Goal: Transaction & Acquisition: Book appointment/travel/reservation

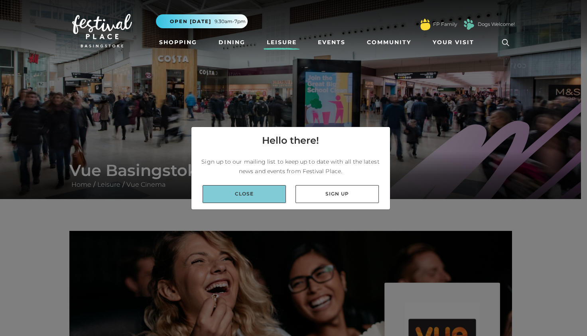
click at [254, 190] on link "Close" at bounding box center [243, 194] width 83 height 18
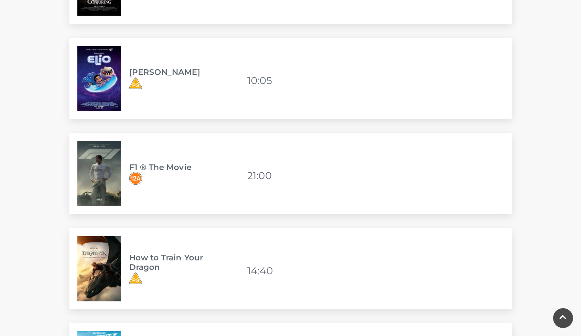
scroll to position [1395, 0]
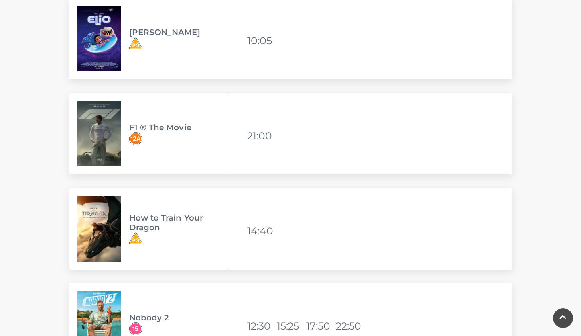
click at [107, 134] on img at bounding box center [99, 133] width 44 height 65
click at [177, 125] on h3 "F1 ® The Movie" at bounding box center [179, 128] width 100 height 10
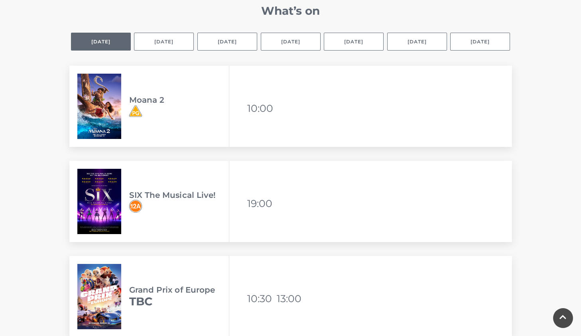
scroll to position [558, 0]
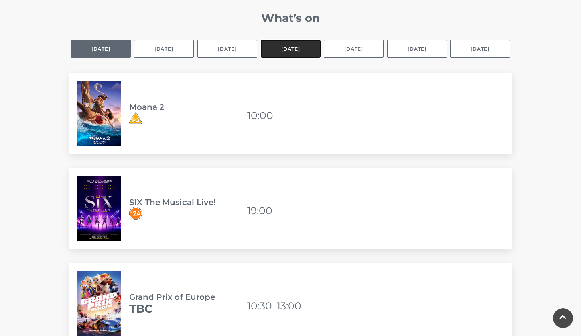
click at [281, 50] on button "[DATE]" at bounding box center [291, 49] width 60 height 18
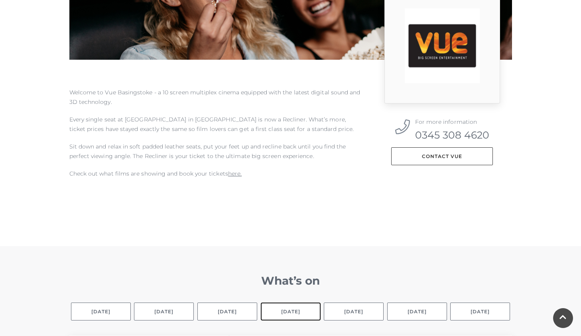
scroll to position [359, 0]
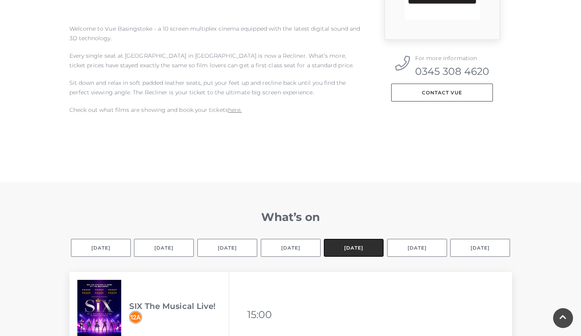
click at [363, 244] on button "[DATE]" at bounding box center [354, 248] width 60 height 18
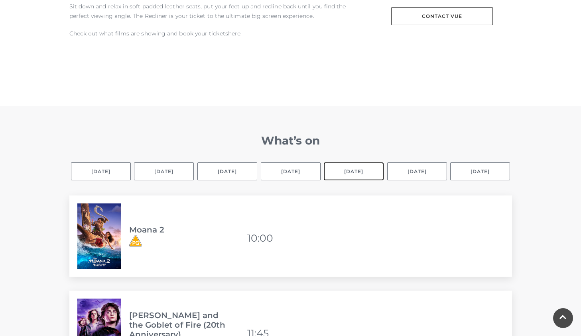
scroll to position [478, 0]
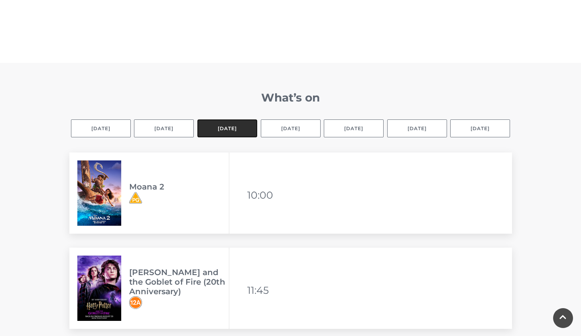
click at [228, 129] on button "[DATE]" at bounding box center [227, 129] width 60 height 18
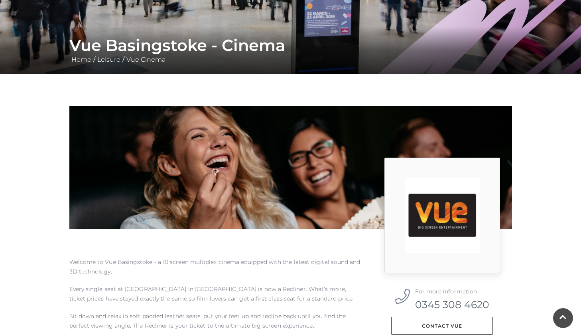
scroll to position [80, 0]
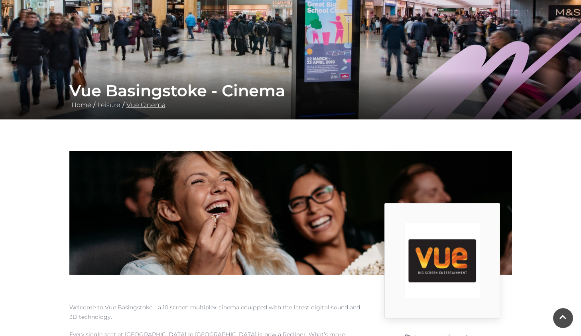
click at [143, 106] on link "Vue Cinema" at bounding box center [145, 105] width 43 height 8
